Goal: Task Accomplishment & Management: Use online tool/utility

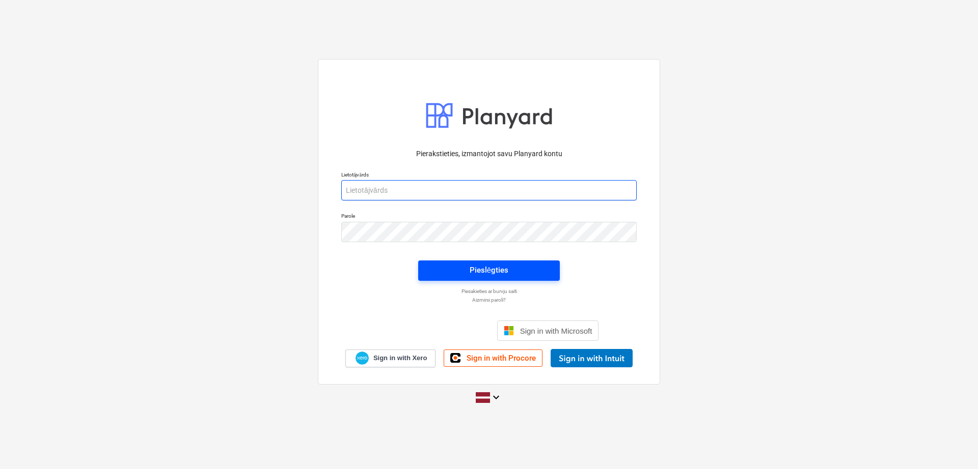
type input "[PERSON_NAME][EMAIL_ADDRESS][DOMAIN_NAME]"
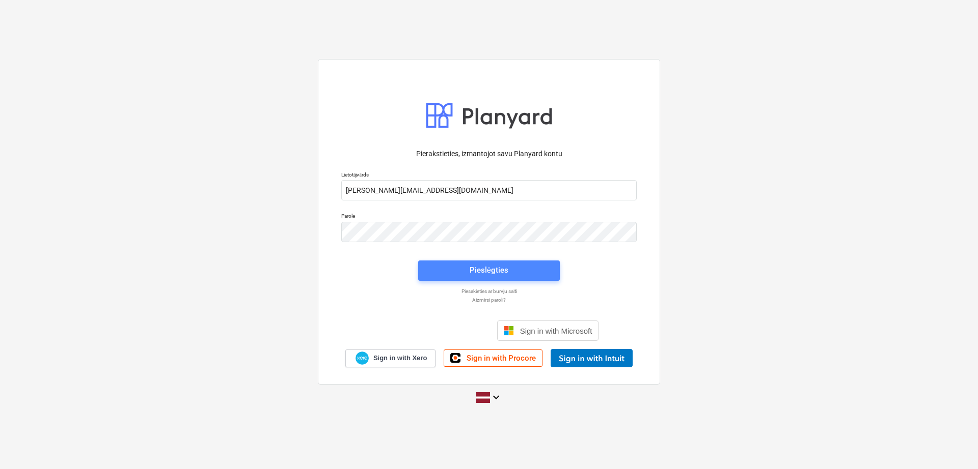
click at [486, 280] on button "Pieslēgties" at bounding box center [489, 271] width 142 height 20
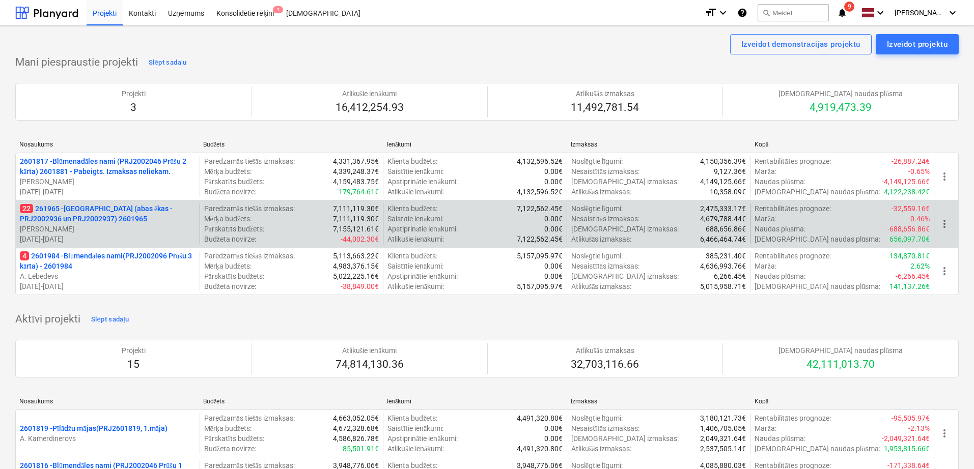
click at [74, 211] on p "22 261965 - [GEOGRAPHIC_DATA] (abas ēkas - PRJ2002936 un PRJ2002937) 2601965" at bounding box center [108, 214] width 176 height 20
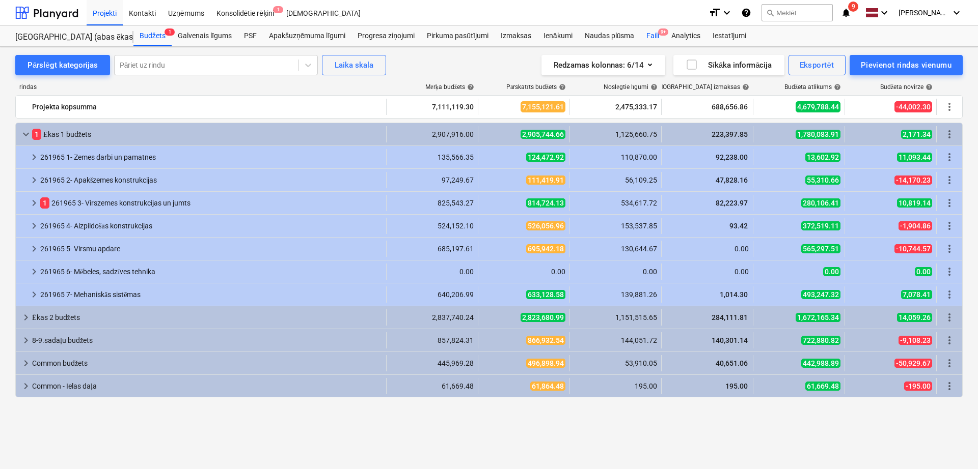
click at [657, 35] on div "Faili 9+" at bounding box center [652, 36] width 25 height 20
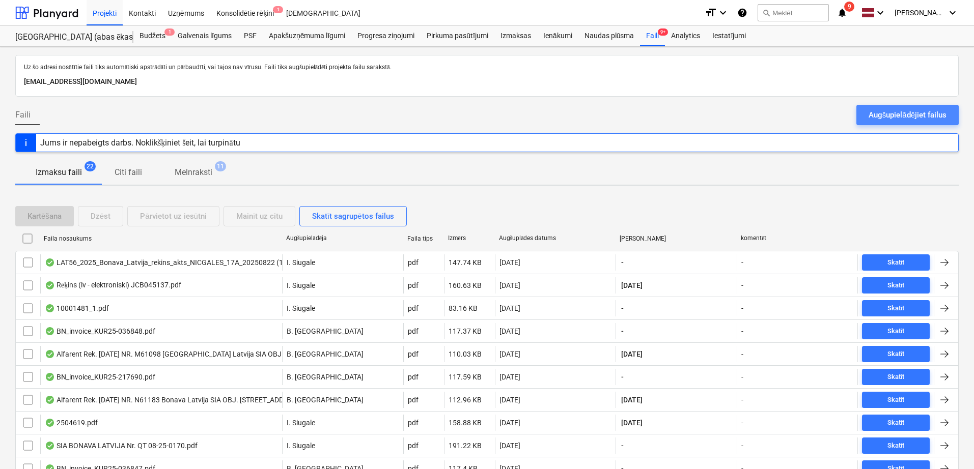
click at [893, 115] on div "Augšupielādējiet failus" at bounding box center [908, 114] width 78 height 13
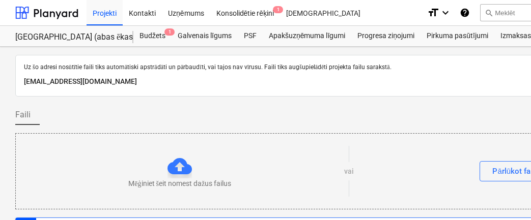
scroll to position [4, 0]
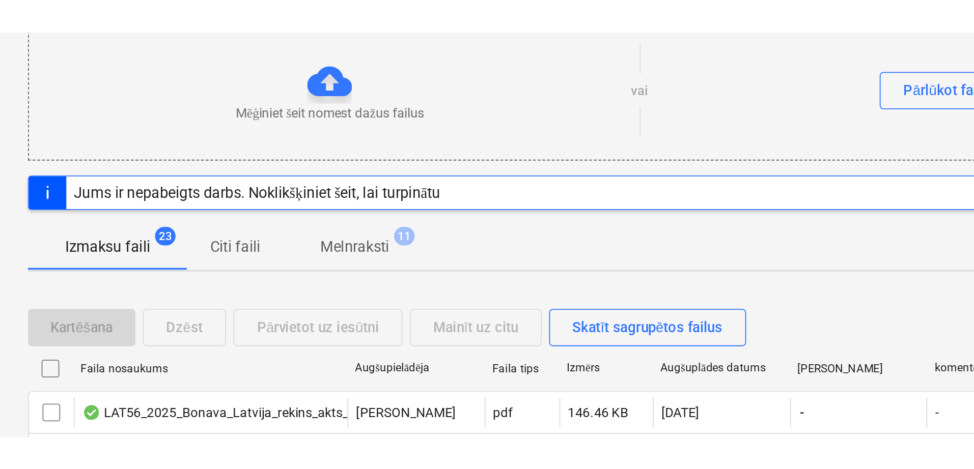
scroll to position [151, 0]
